Goal: Information Seeking & Learning: Understand process/instructions

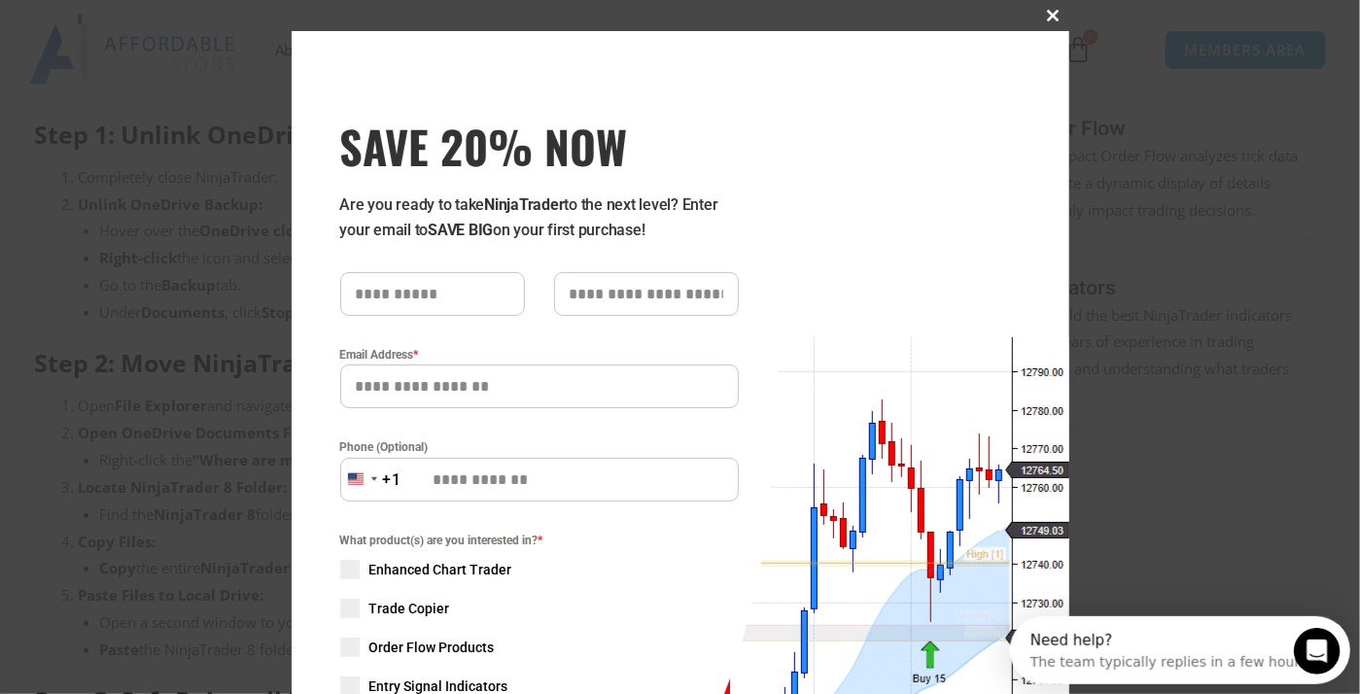
click at [1044, 18] on span "SAVE 20% NOW popup" at bounding box center [1053, 16] width 31 height 12
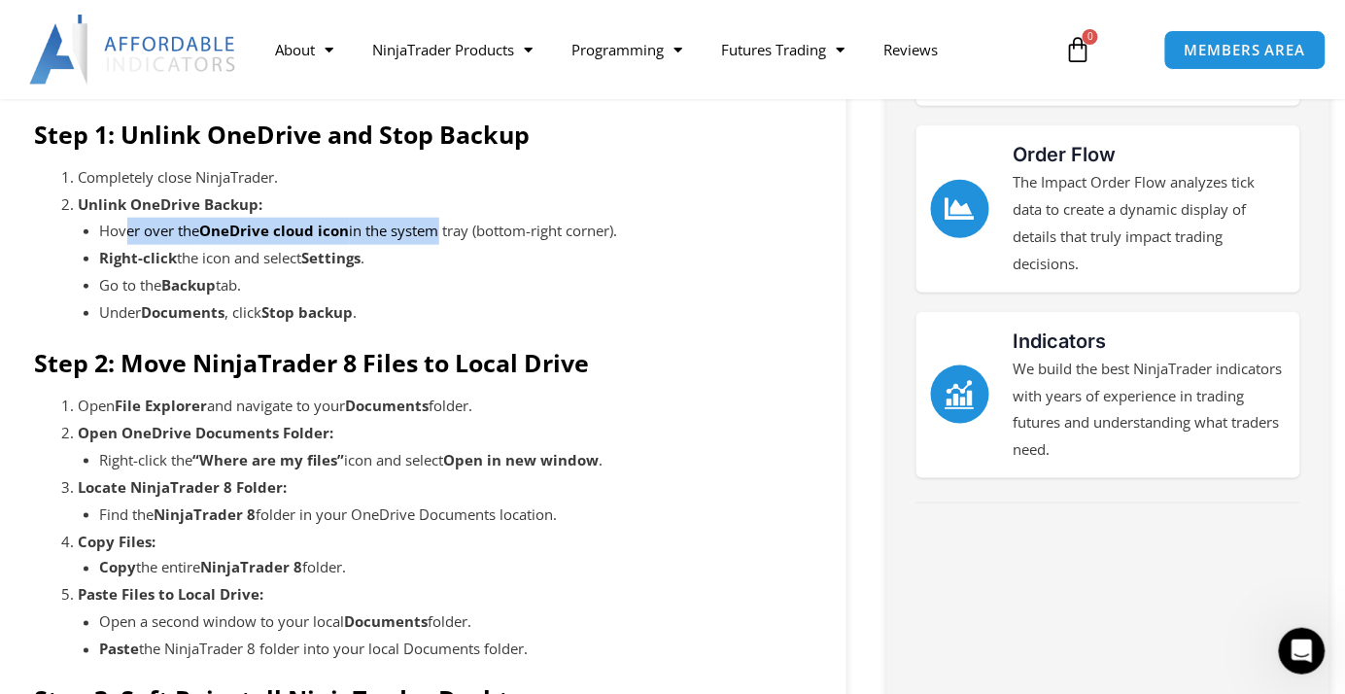
drag, startPoint x: 125, startPoint y: 230, endPoint x: 434, endPoint y: 227, distance: 309.0
click at [434, 227] on li "Hover over the OneDrive cloud icon in the system tray (bottom-right corner)." at bounding box center [456, 231] width 712 height 27
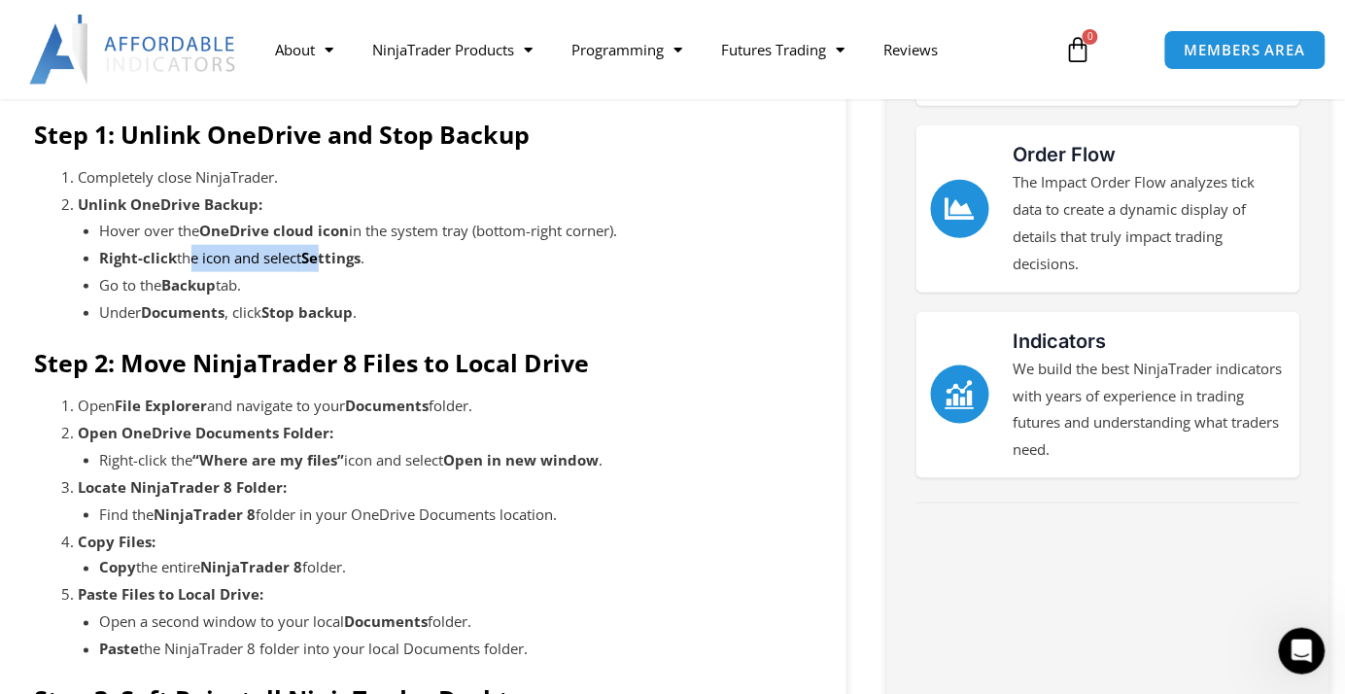
drag, startPoint x: 185, startPoint y: 262, endPoint x: 324, endPoint y: 261, distance: 139.0
click at [324, 261] on li "Right-click the icon and select Settings ." at bounding box center [456, 258] width 712 height 27
drag, startPoint x: 138, startPoint y: 280, endPoint x: 254, endPoint y: 282, distance: 115.7
click at [254, 282] on li "Go to the Backup tab." at bounding box center [456, 285] width 712 height 27
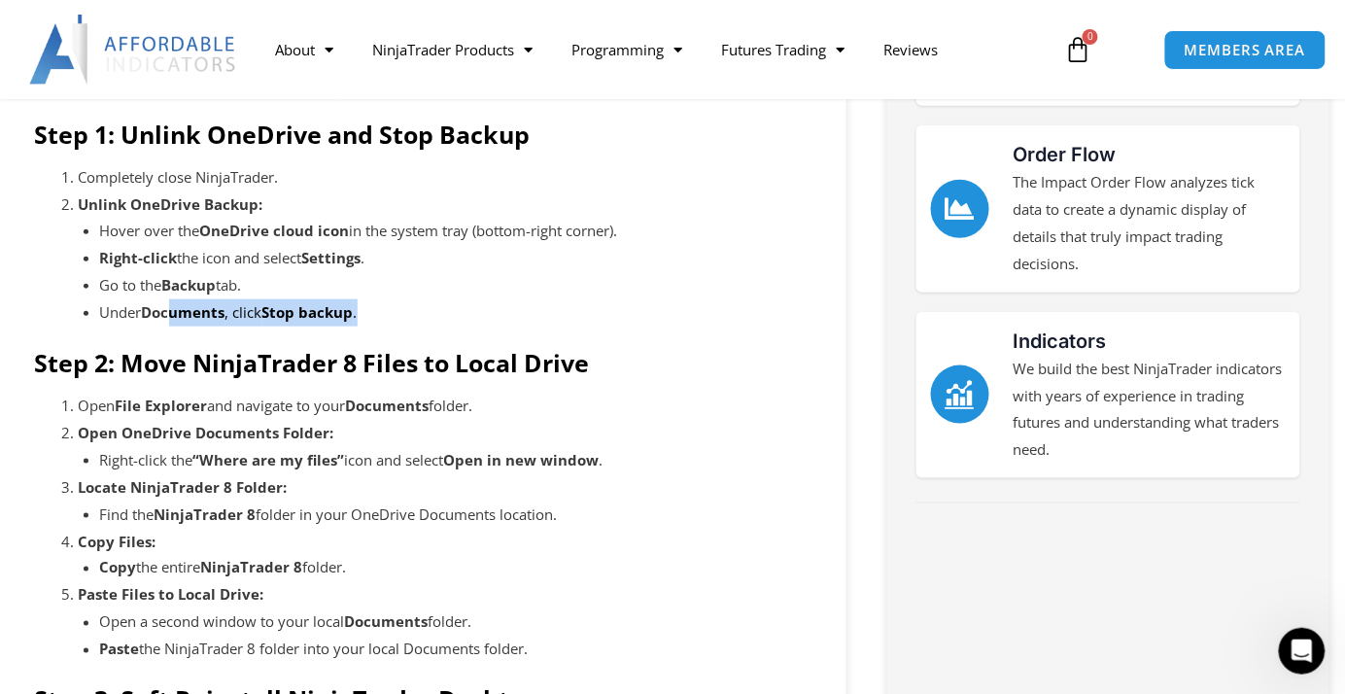
drag, startPoint x: 174, startPoint y: 306, endPoint x: 364, endPoint y: 307, distance: 190.5
click at [364, 307] on li "Under Documents , click Stop backup ." at bounding box center [456, 312] width 712 height 27
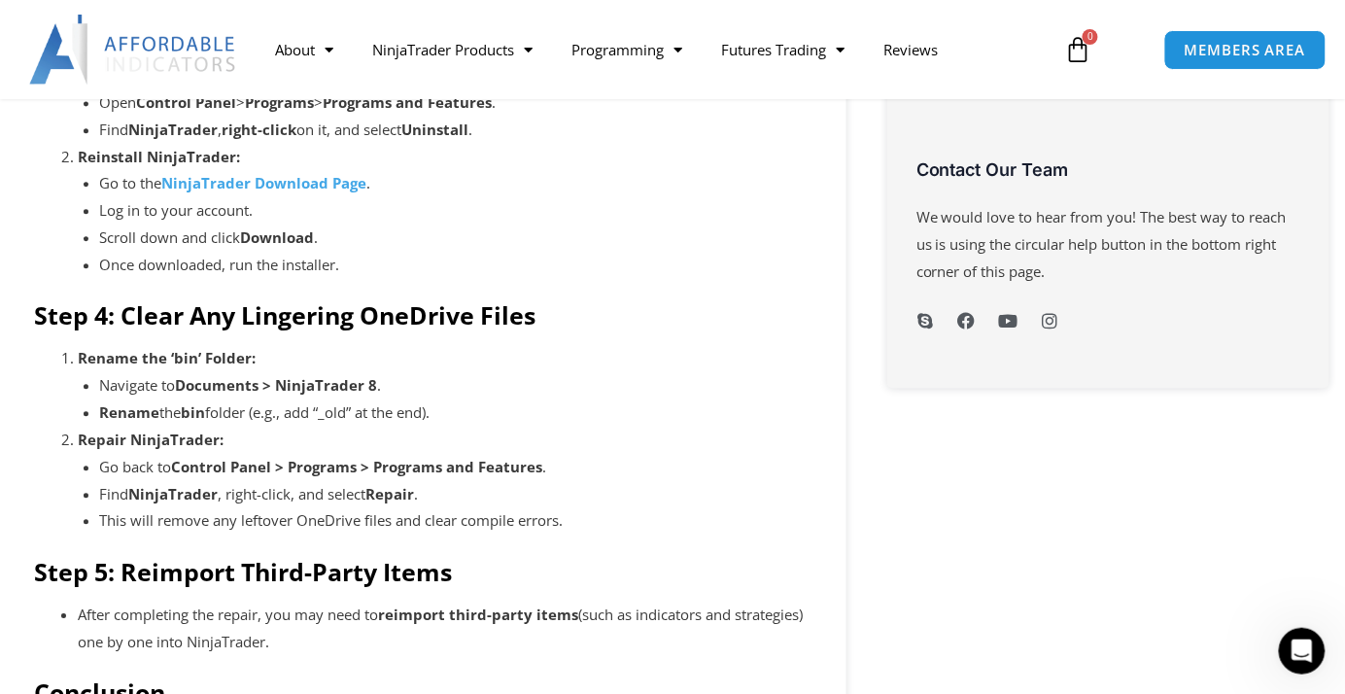
scroll to position [972, 0]
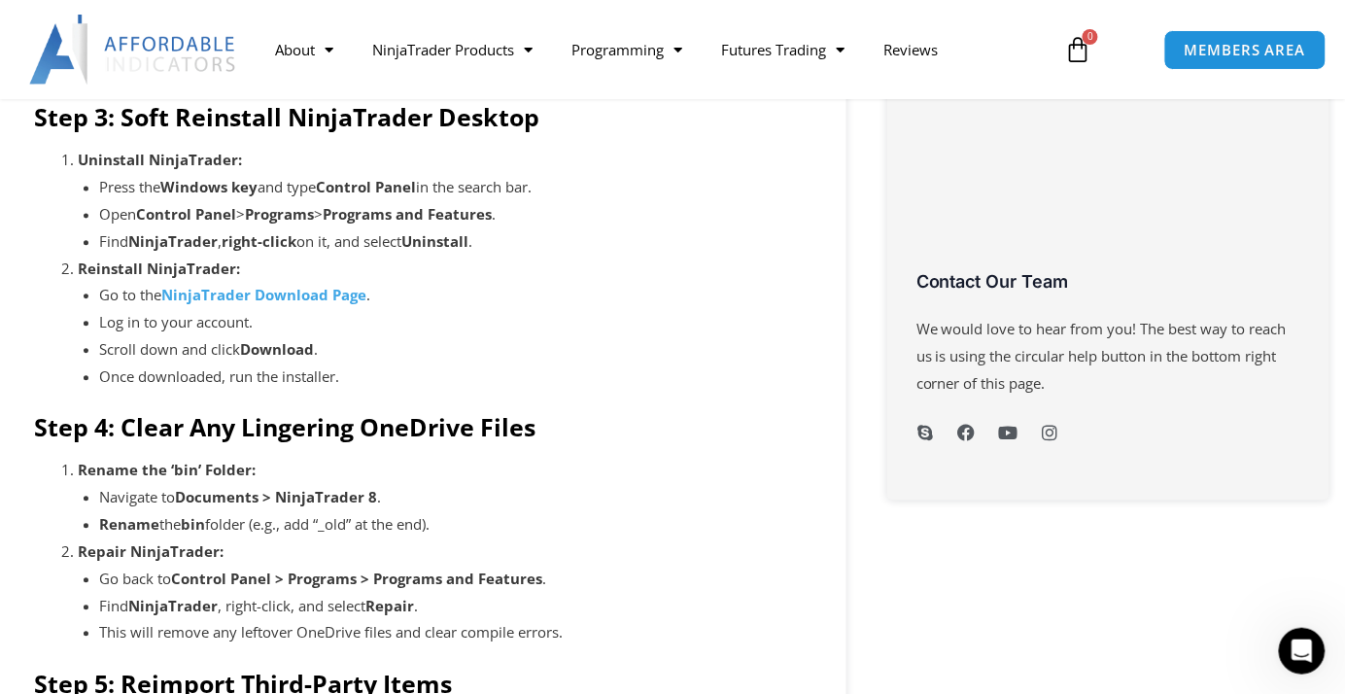
click at [259, 295] on strong "NinjaTrader Download Page" at bounding box center [264, 294] width 205 height 19
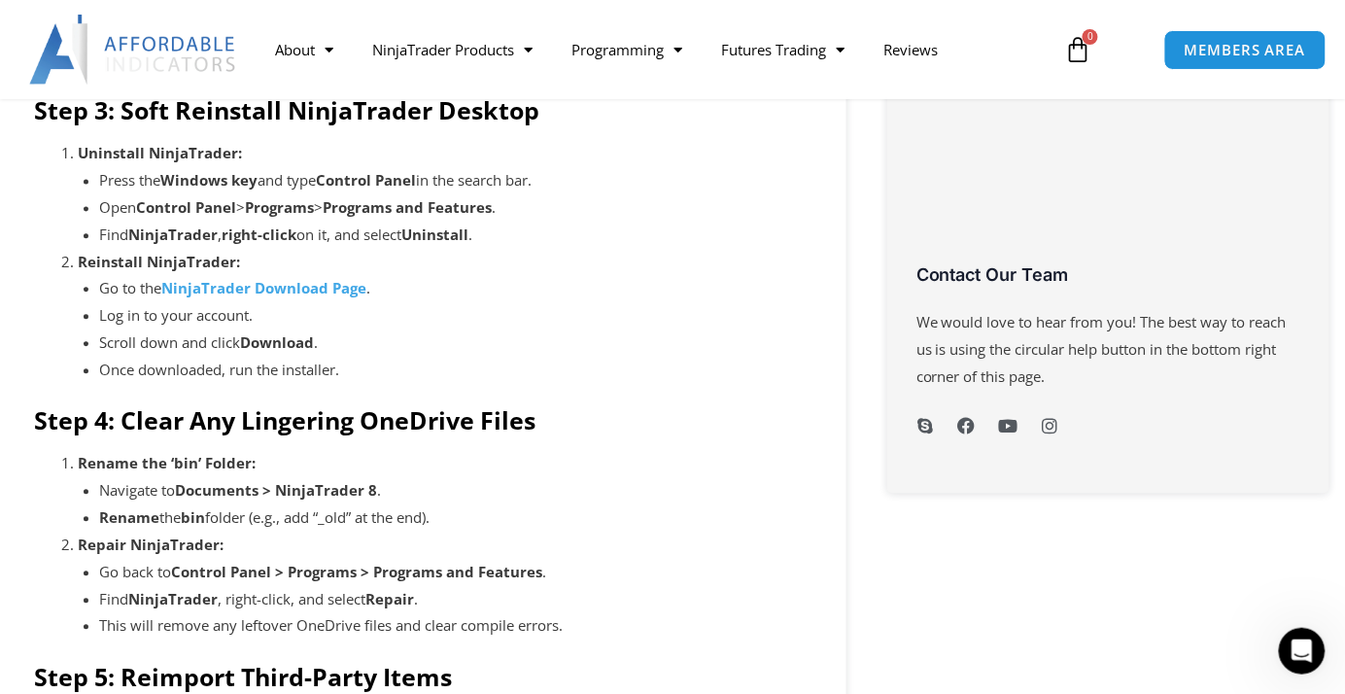
scroll to position [1069, 0]
